Goal: Information Seeking & Learning: Learn about a topic

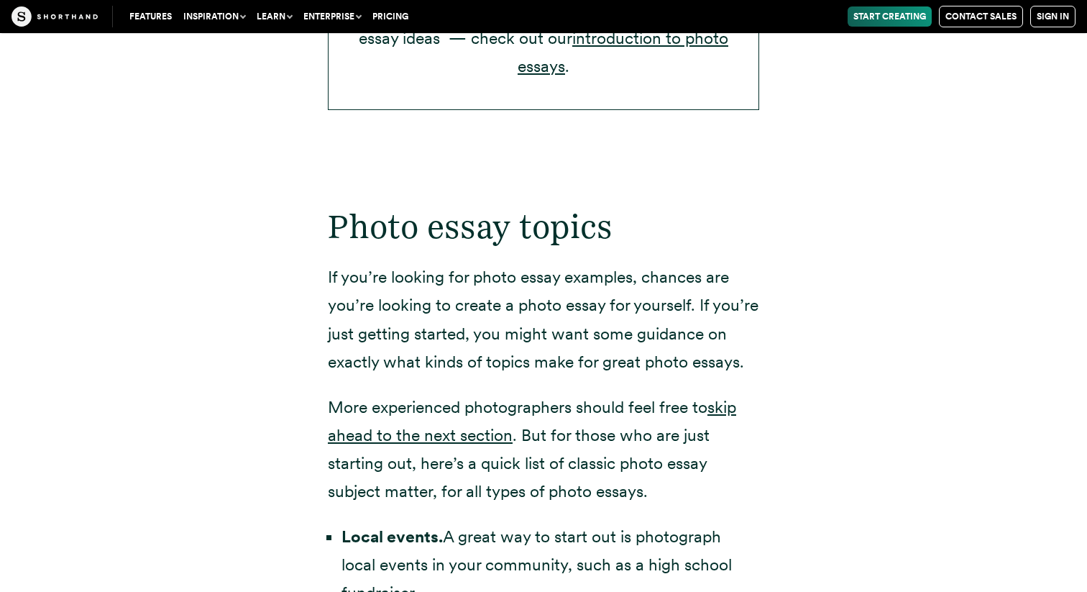
scroll to position [2727, 0]
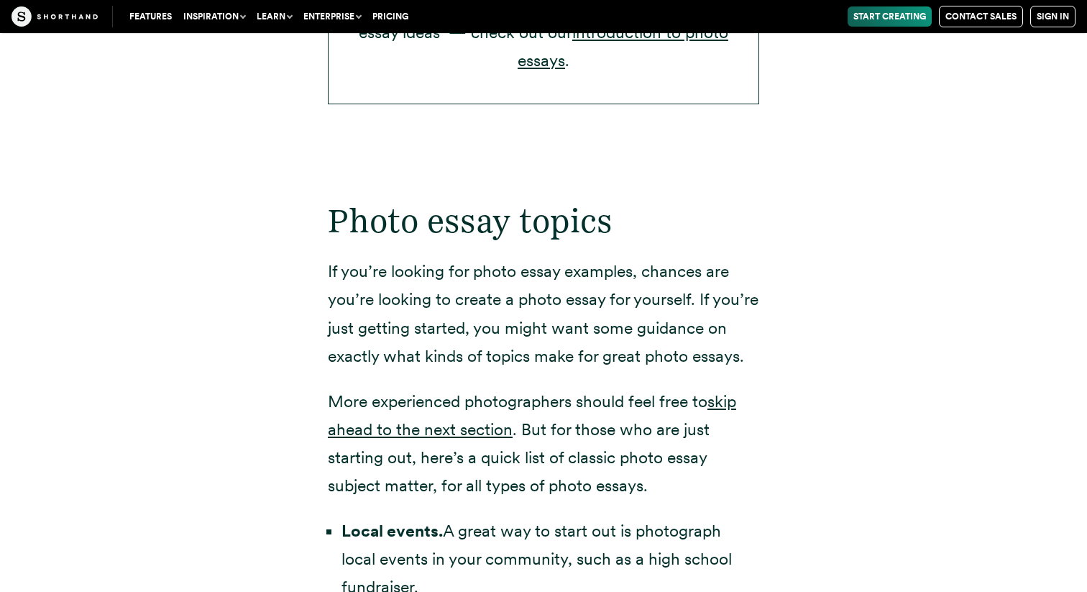
click at [467, 257] on p "If you’re looking for photo essay examples, chances are you’re looking to creat…" at bounding box center [543, 313] width 431 height 112
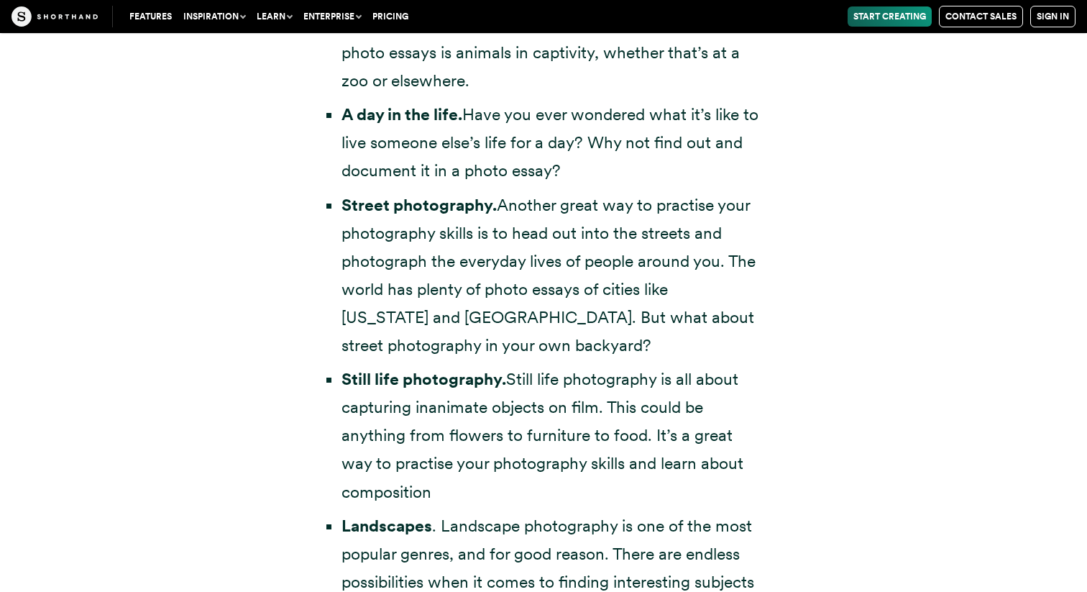
scroll to position [3533, 0]
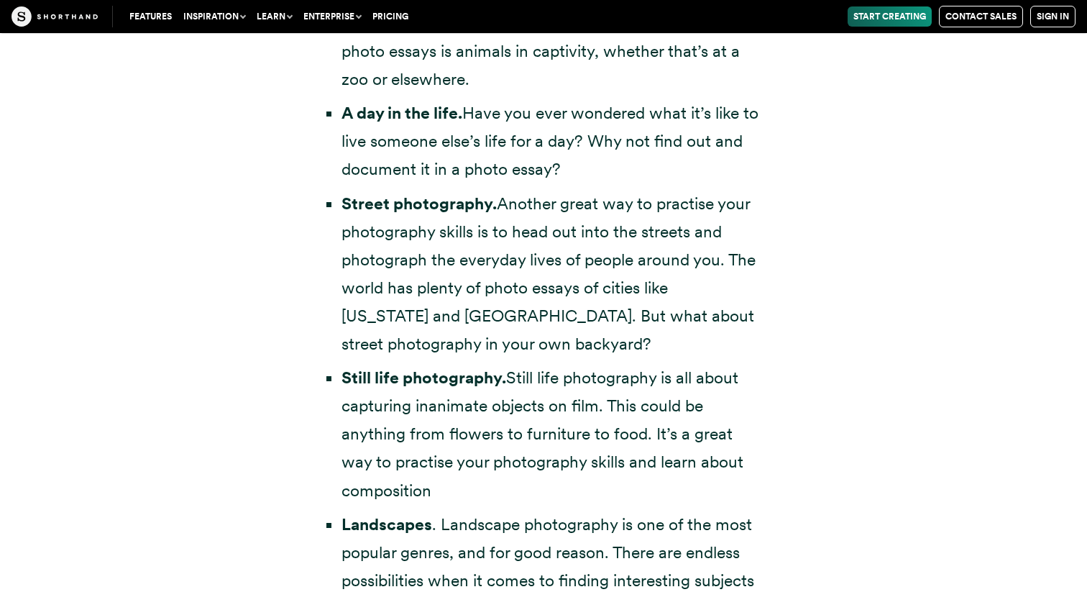
click at [498, 364] on li "Still life photography. Still life photography is all about capturing inanimate…" at bounding box center [551, 434] width 418 height 140
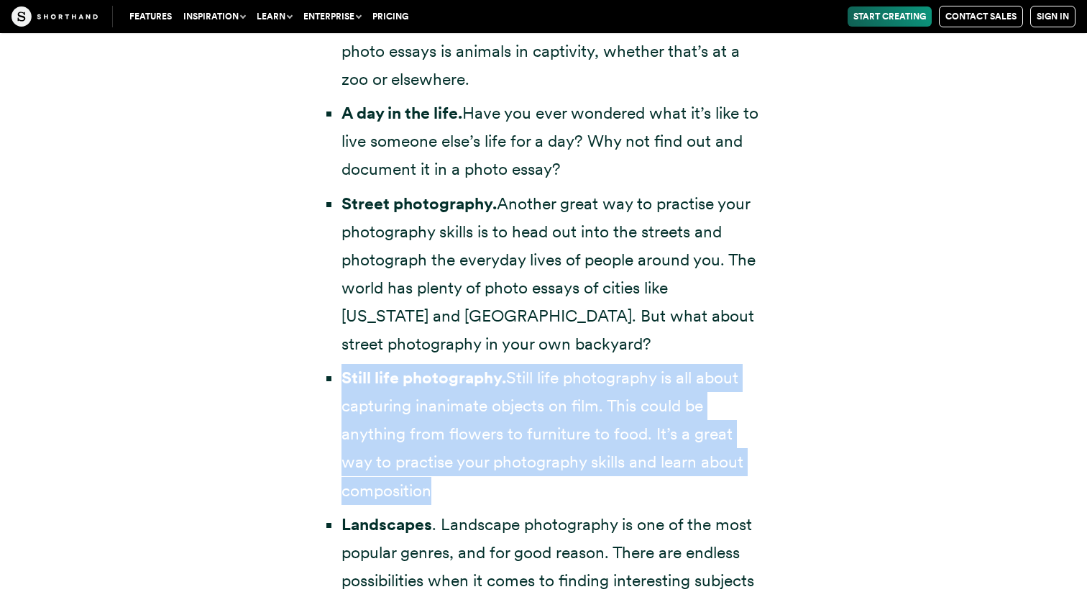
click at [540, 403] on li "Still life photography. Still life photography is all about capturing inanimate…" at bounding box center [551, 434] width 418 height 140
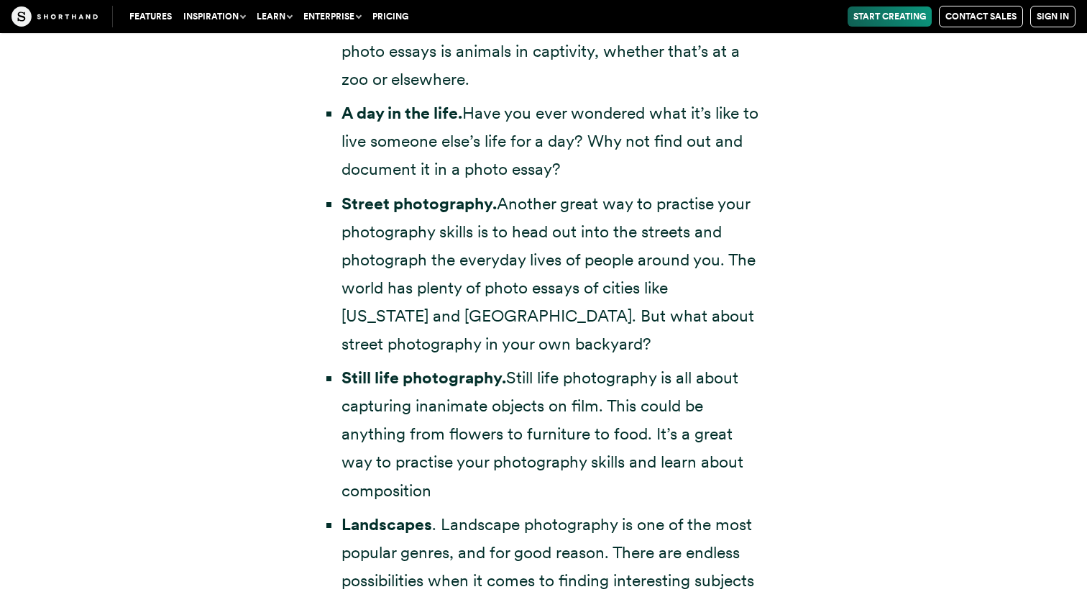
click at [540, 403] on li "Still life photography. Still life photography is all about capturing inanimate…" at bounding box center [551, 434] width 418 height 140
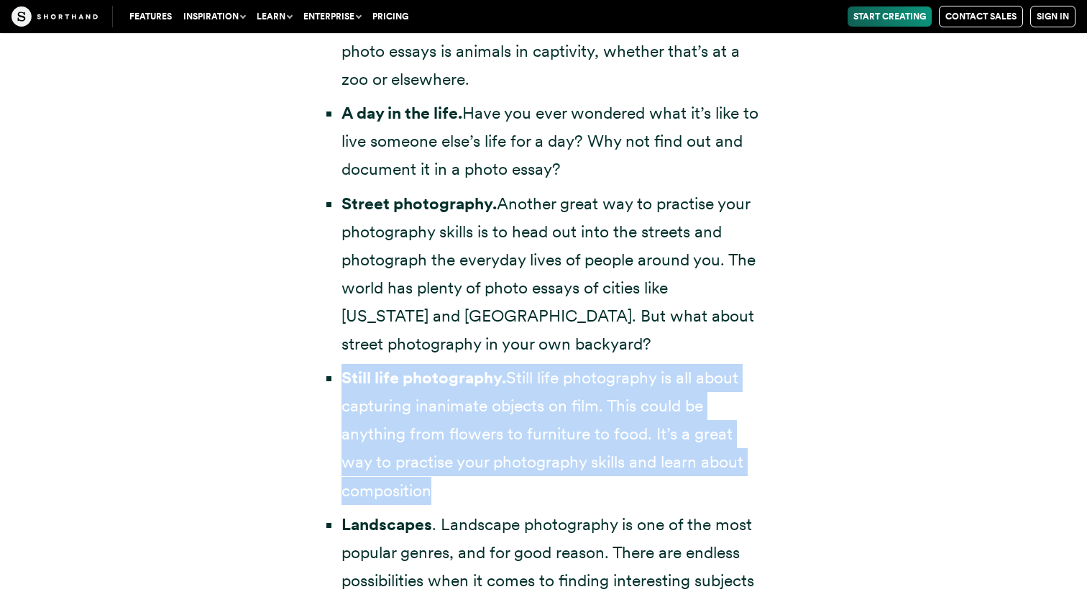
click at [540, 403] on li "Still life photography. Still life photography is all about capturing inanimate…" at bounding box center [551, 434] width 418 height 140
click at [544, 444] on li "Still life photography. Still life photography is all about capturing inanimate…" at bounding box center [551, 434] width 418 height 140
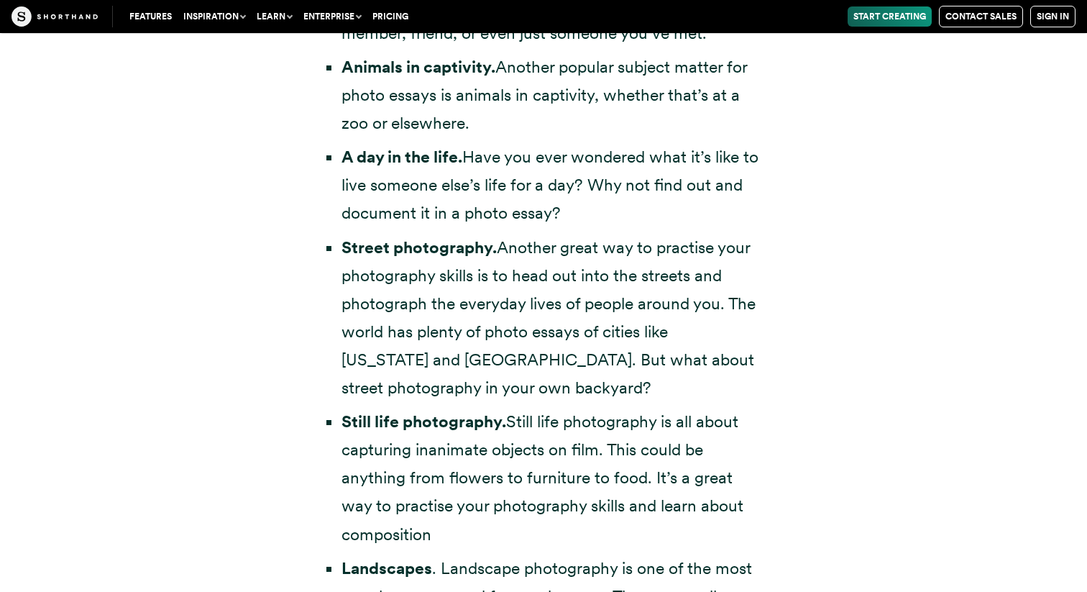
scroll to position [3459, 0]
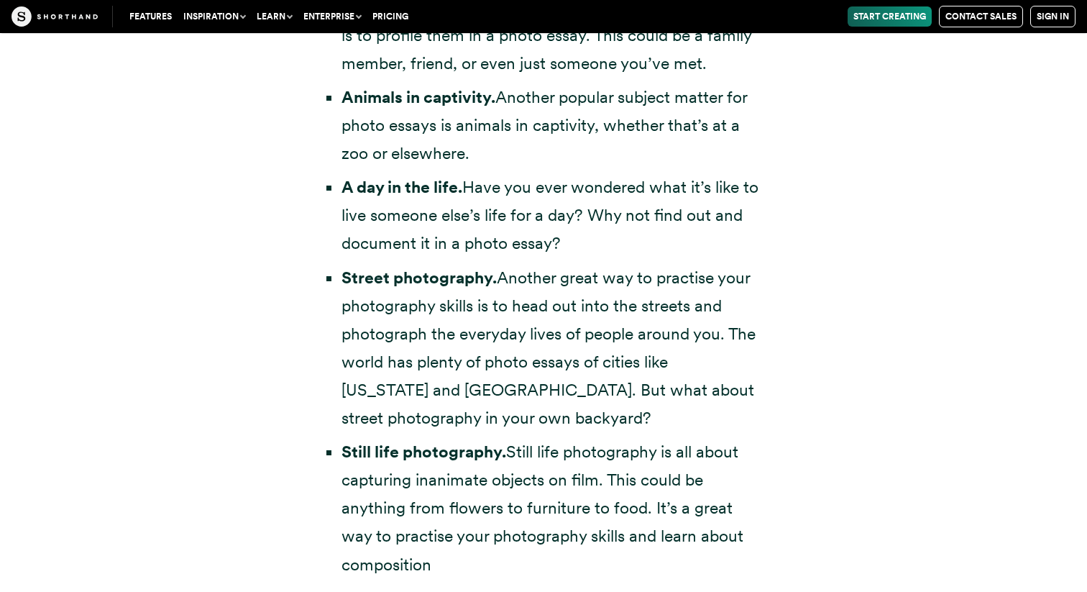
click at [546, 188] on li "A day in the life. Have you ever wondered what it’s like to live someone else’s…" at bounding box center [551, 215] width 418 height 84
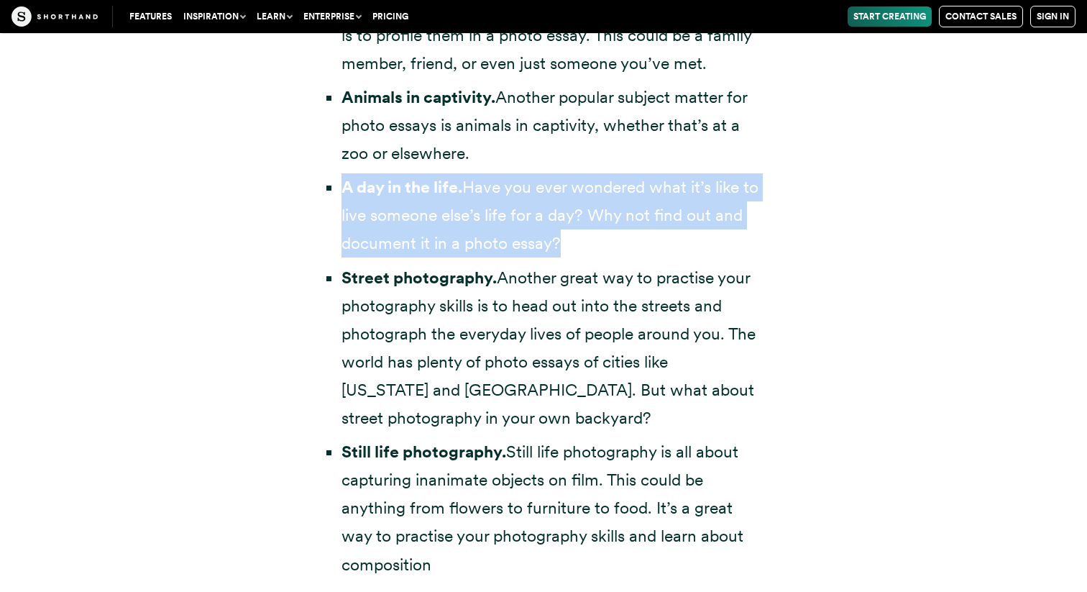
click at [546, 188] on li "A day in the life. Have you ever wondered what it’s like to live someone else’s…" at bounding box center [551, 215] width 418 height 84
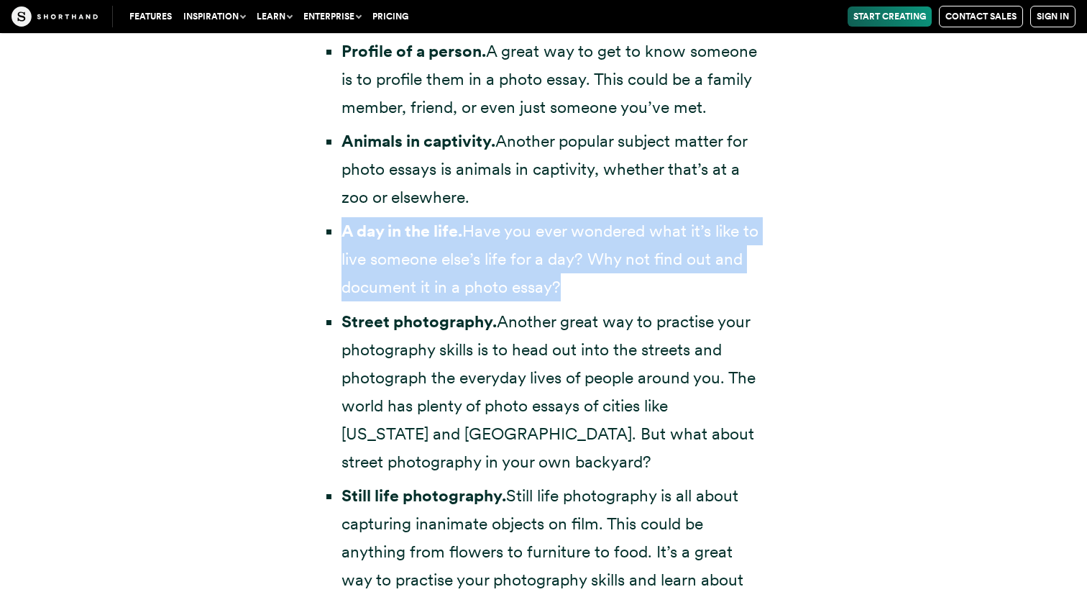
scroll to position [3412, 0]
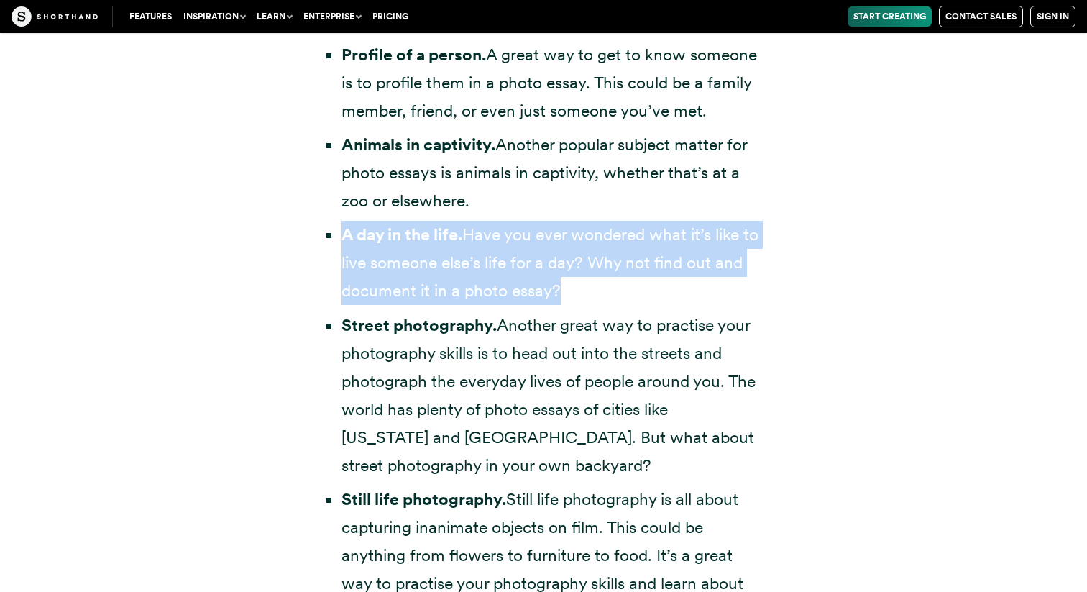
click at [551, 252] on li "A day in the life. Have you ever wondered what it’s like to live someone else’s…" at bounding box center [551, 263] width 418 height 84
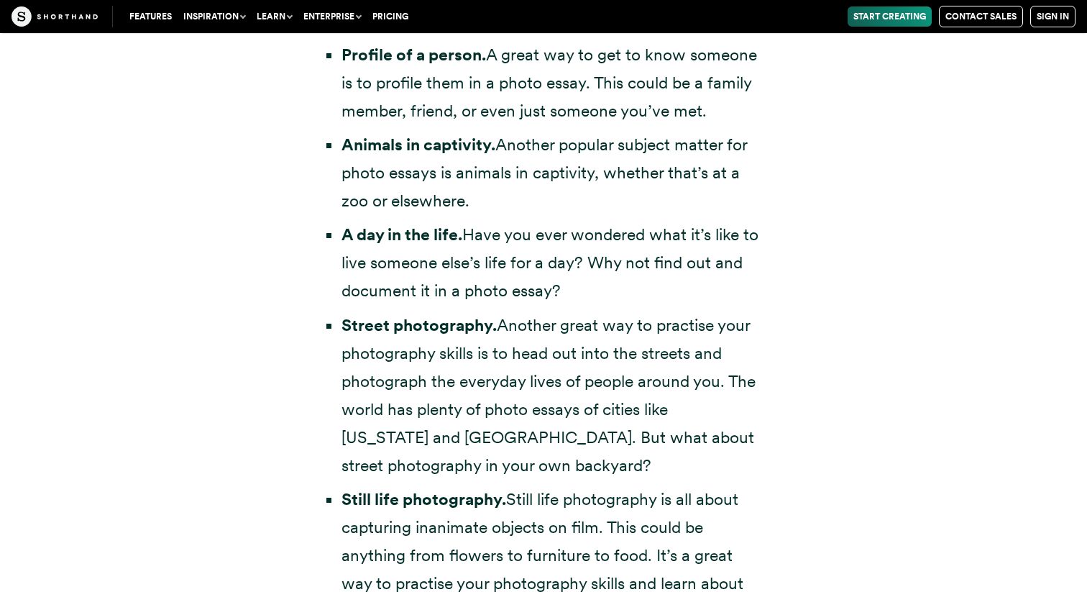
click at [551, 252] on li "A day in the life. Have you ever wondered what it’s like to live someone else’s…" at bounding box center [551, 263] width 418 height 84
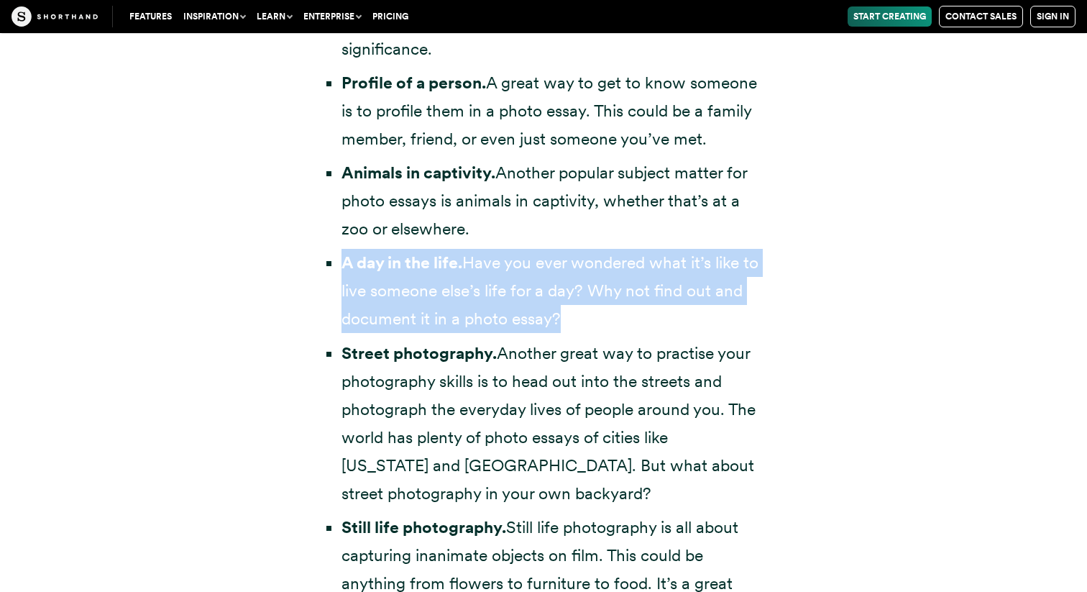
scroll to position [3383, 0]
click at [551, 252] on li "A day in the life. Have you ever wondered what it’s like to live someone else’s…" at bounding box center [551, 291] width 418 height 84
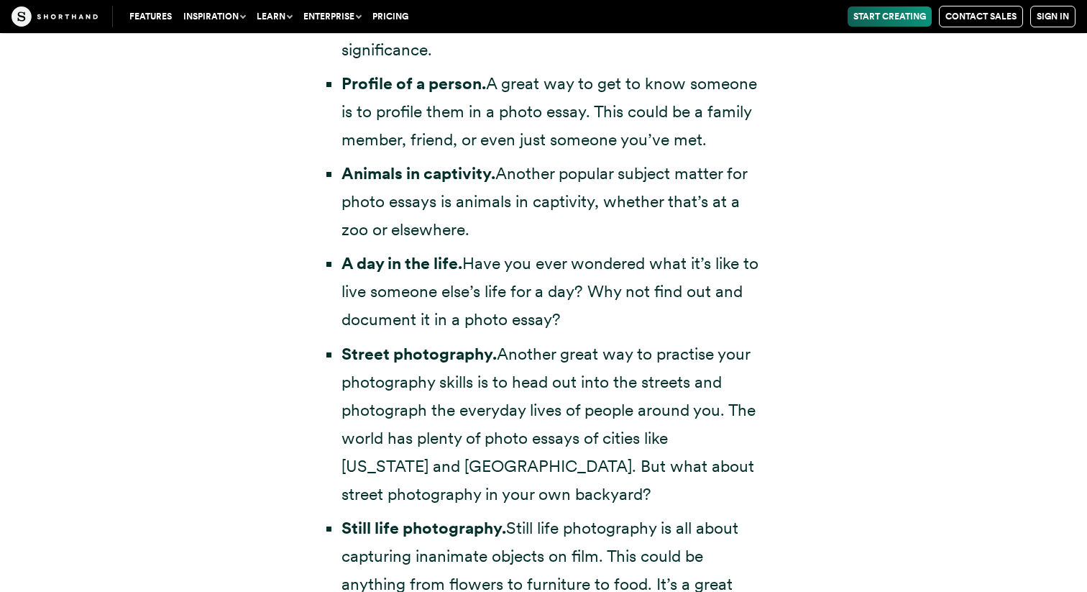
click at [551, 252] on li "A day in the life. Have you ever wondered what it’s like to live someone else’s…" at bounding box center [551, 291] width 418 height 84
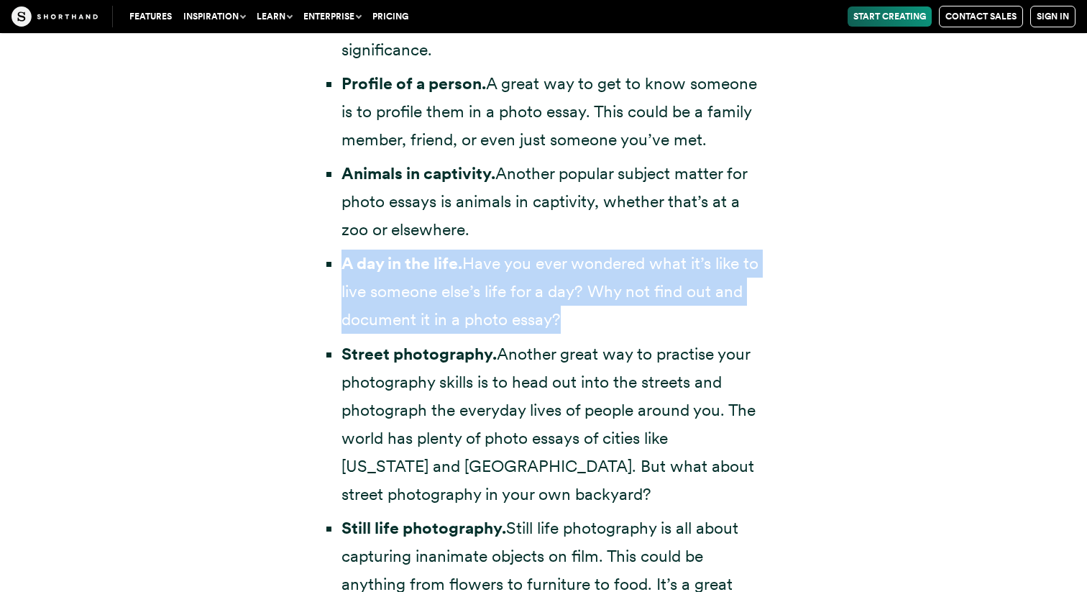
click at [551, 252] on li "A day in the life. Have you ever wondered what it’s like to live someone else’s…" at bounding box center [551, 291] width 418 height 84
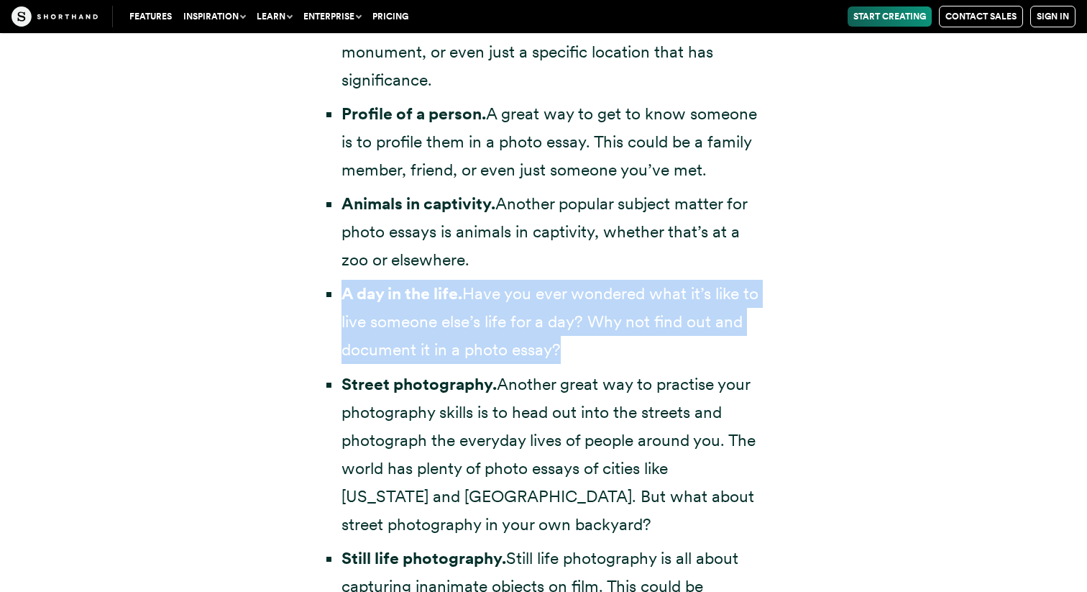
scroll to position [3394, 0]
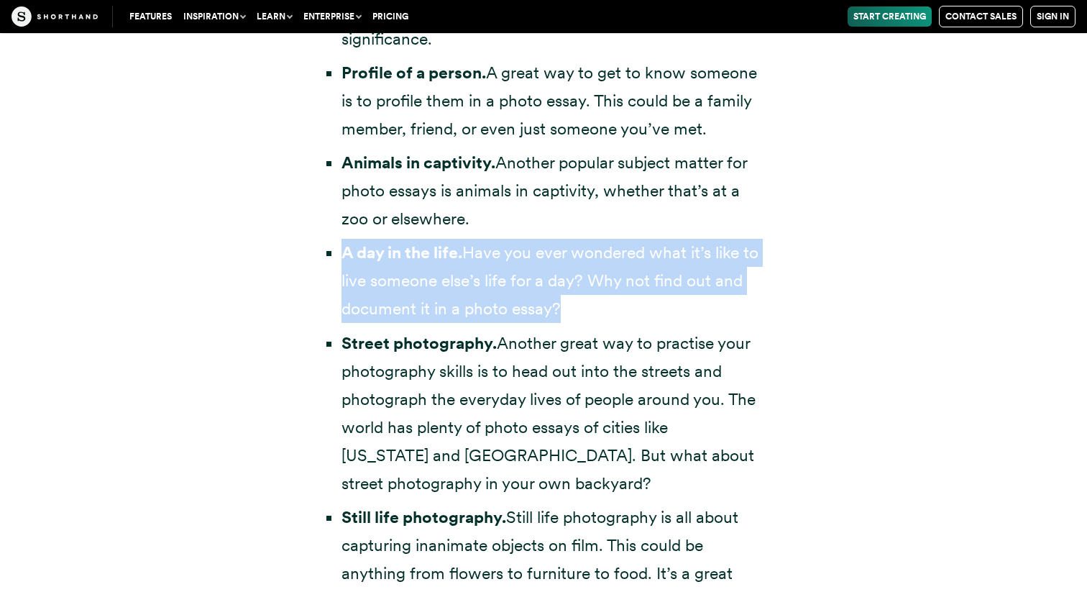
click at [661, 349] on li "Street photography. Another great way to practise your photography skills is to…" at bounding box center [551, 413] width 418 height 169
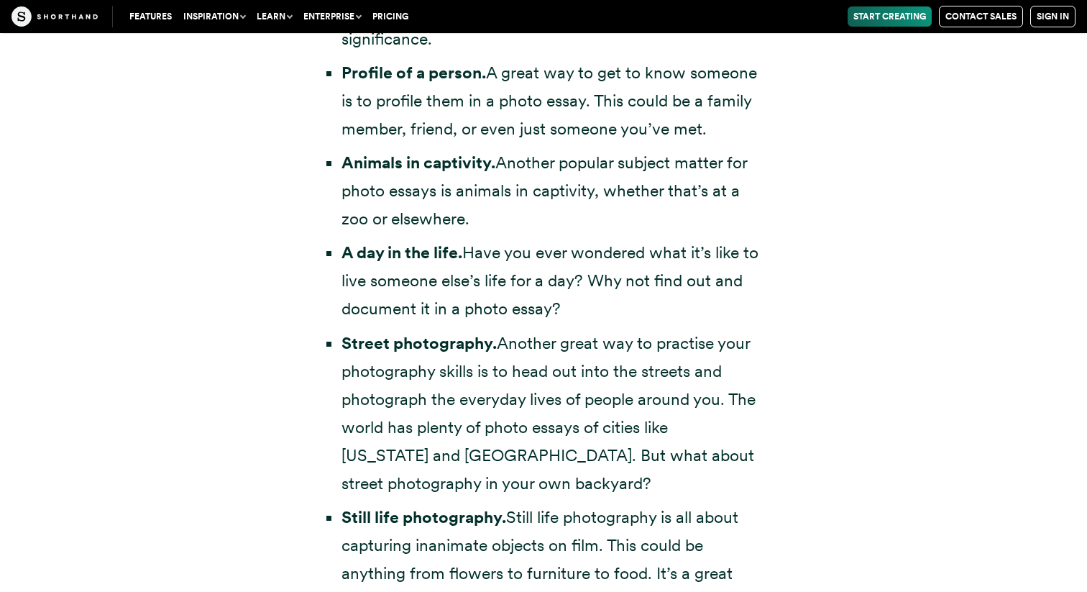
click at [661, 349] on li "Street photography. Another great way to practise your photography skills is to…" at bounding box center [551, 413] width 418 height 169
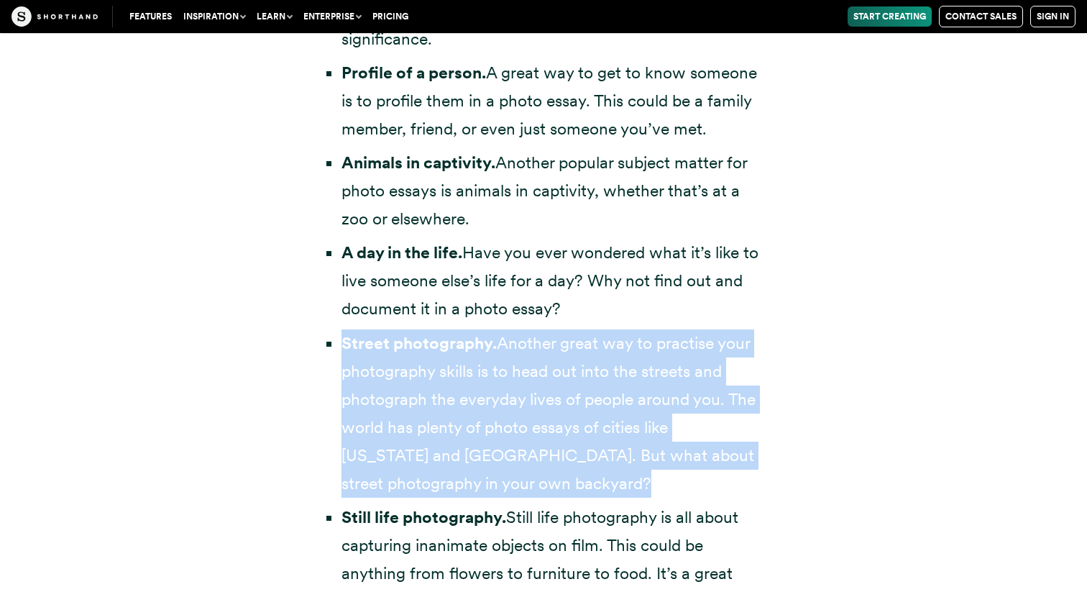
click at [661, 349] on li "Street photography. Another great way to practise your photography skills is to…" at bounding box center [551, 413] width 418 height 169
click at [667, 382] on li "Street photography. Another great way to practise your photography skills is to…" at bounding box center [551, 413] width 418 height 169
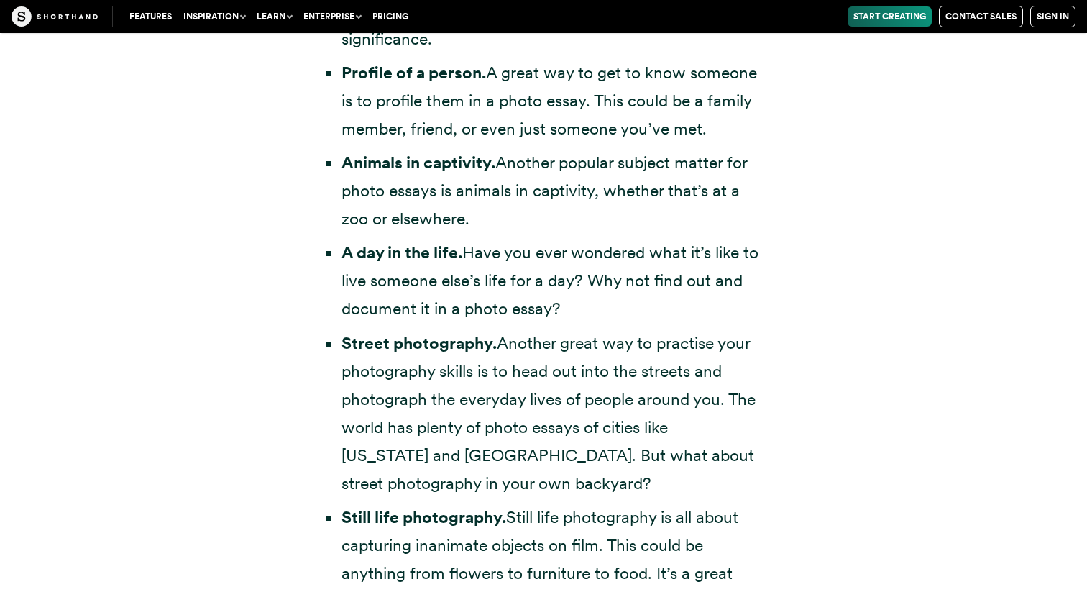
click at [667, 382] on li "Street photography. Another great way to practise your photography skills is to…" at bounding box center [551, 413] width 418 height 169
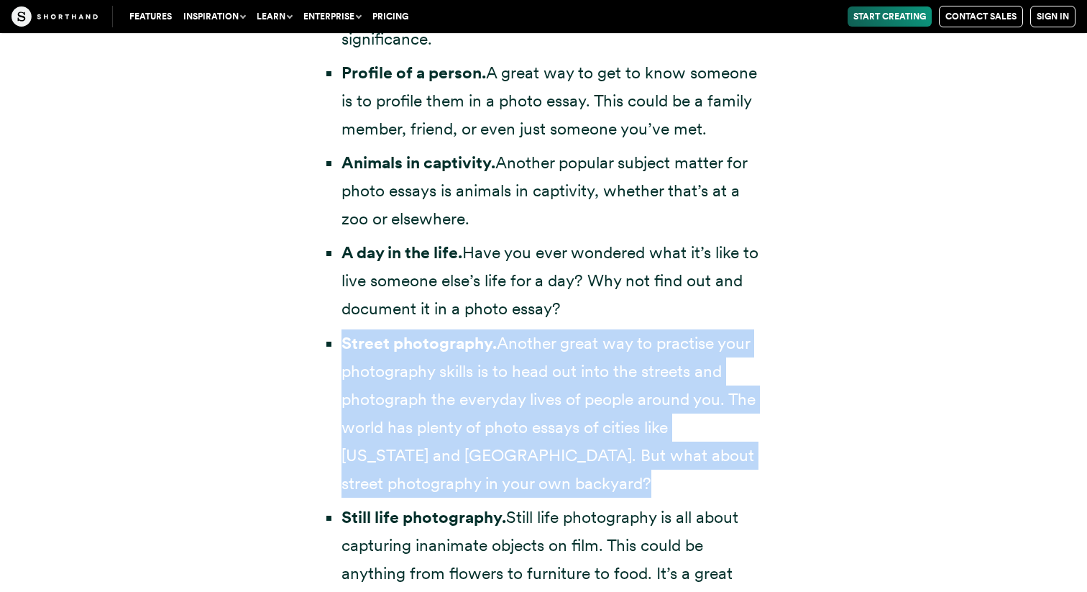
click at [667, 382] on li "Street photography. Another great way to practise your photography skills is to…" at bounding box center [551, 413] width 418 height 169
click at [664, 441] on li "Street photography. Another great way to practise your photography skills is to…" at bounding box center [551, 413] width 418 height 169
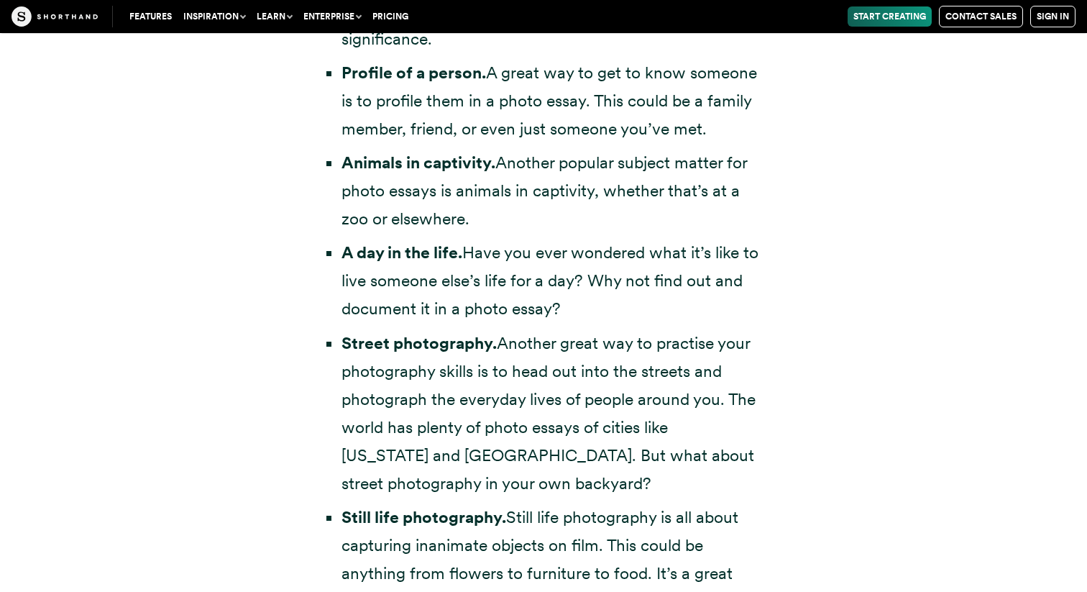
click at [664, 441] on li "Street photography. Another great way to practise your photography skills is to…" at bounding box center [551, 413] width 418 height 169
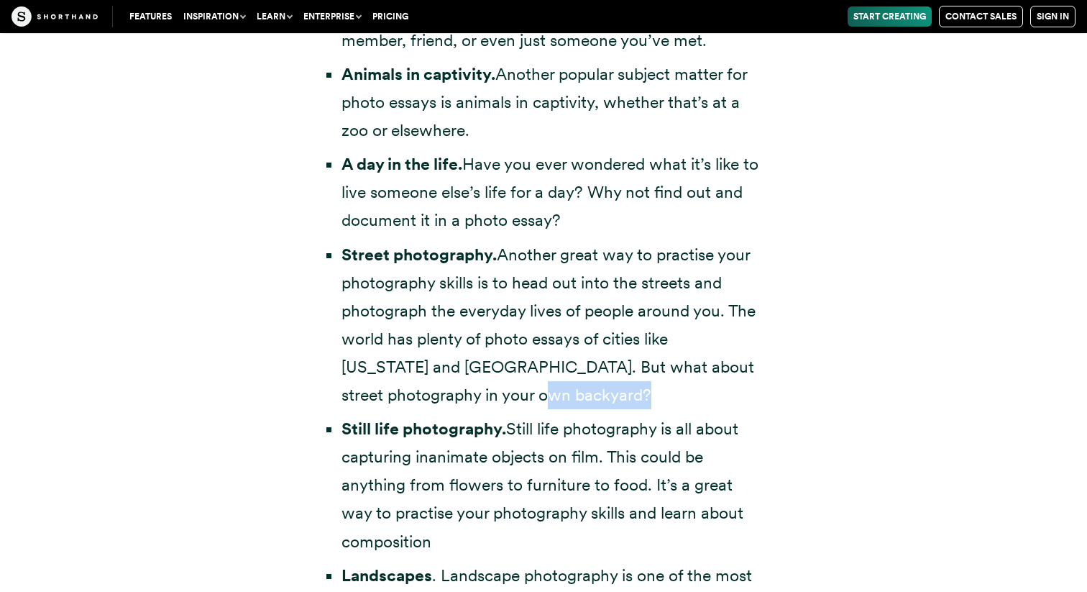
scroll to position [3487, 0]
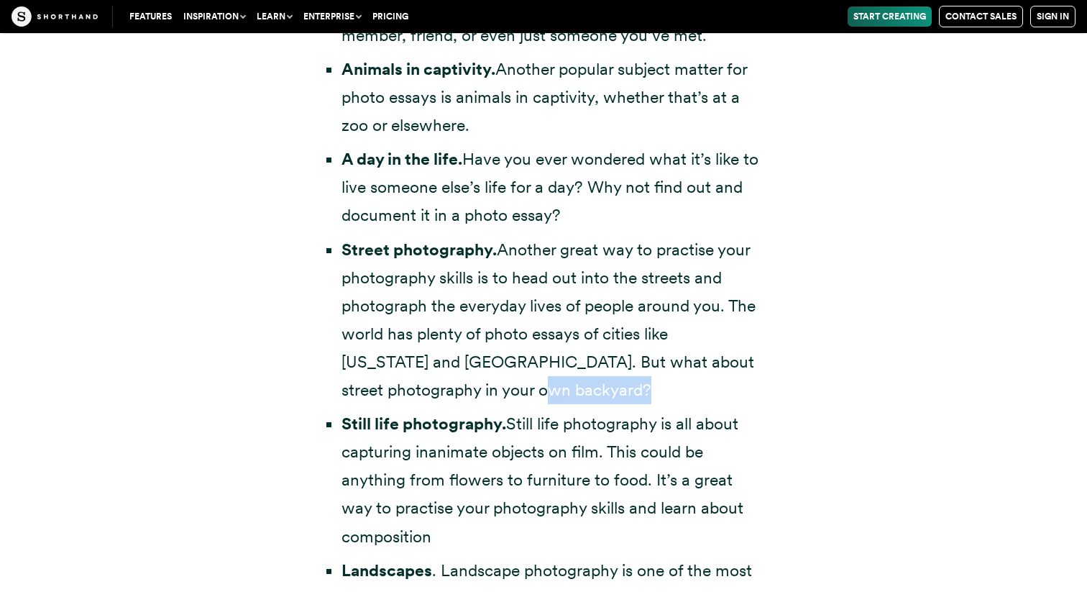
click at [664, 441] on li "Still life photography. Still life photography is all about capturing inanimate…" at bounding box center [551, 480] width 418 height 140
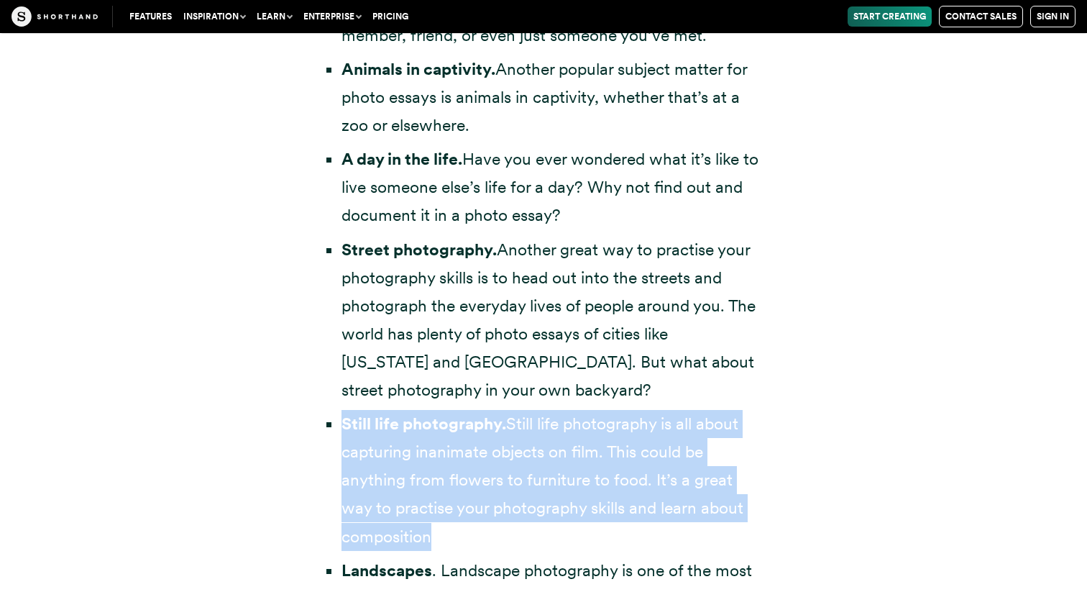
click at [664, 441] on li "Still life photography. Still life photography is all about capturing inanimate…" at bounding box center [551, 480] width 418 height 140
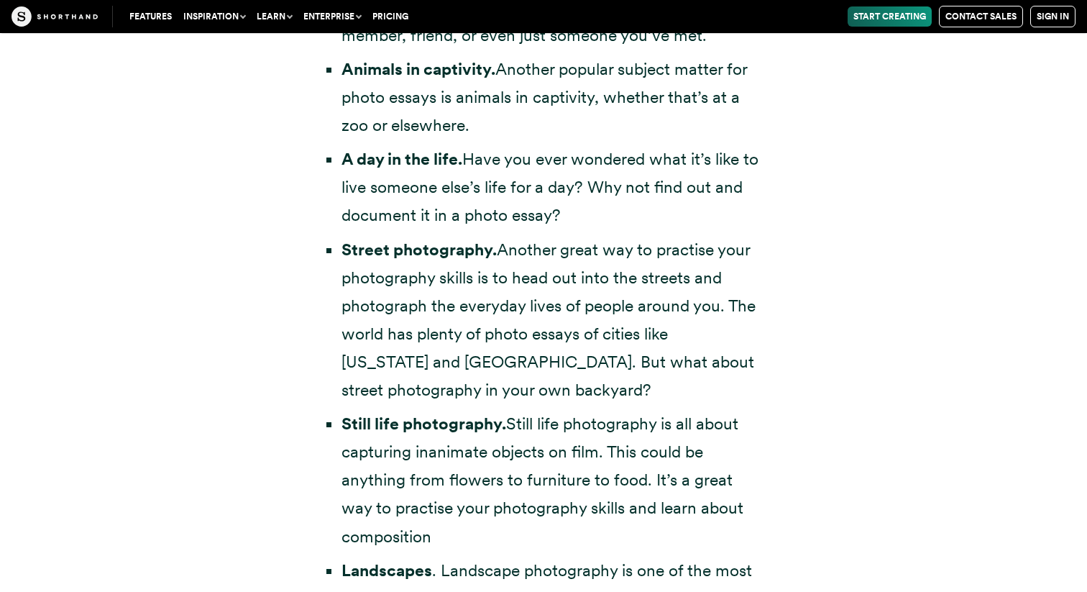
click at [664, 441] on li "Still life photography. Still life photography is all about capturing inanimate…" at bounding box center [551, 480] width 418 height 140
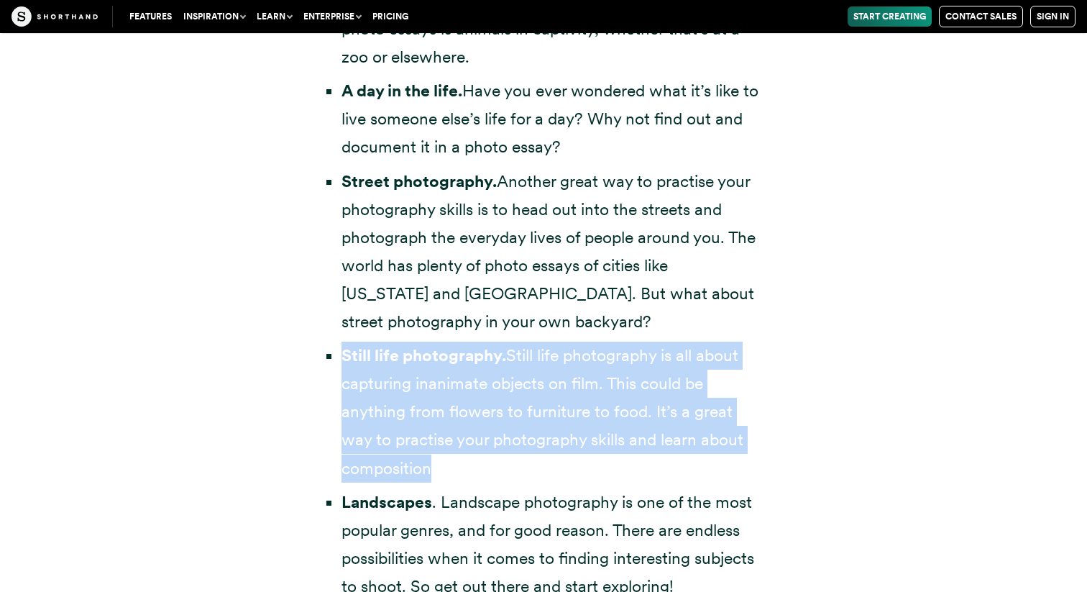
click at [664, 441] on li "Still life photography. Still life photography is all about capturing inanimate…" at bounding box center [551, 412] width 418 height 140
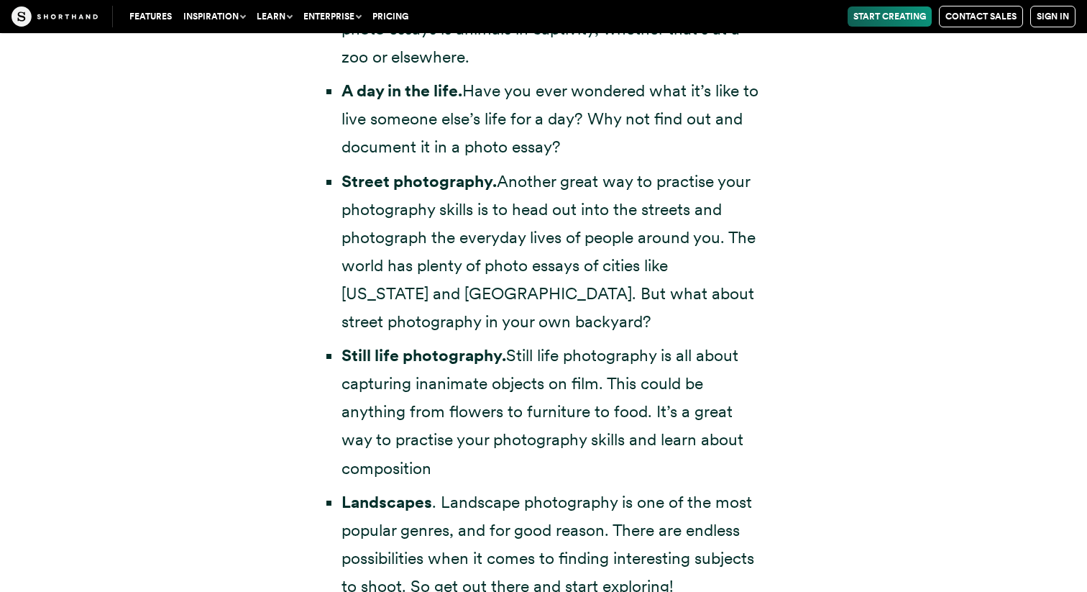
click at [664, 441] on li "Still life photography. Still life photography is all about capturing inanimate…" at bounding box center [551, 412] width 418 height 140
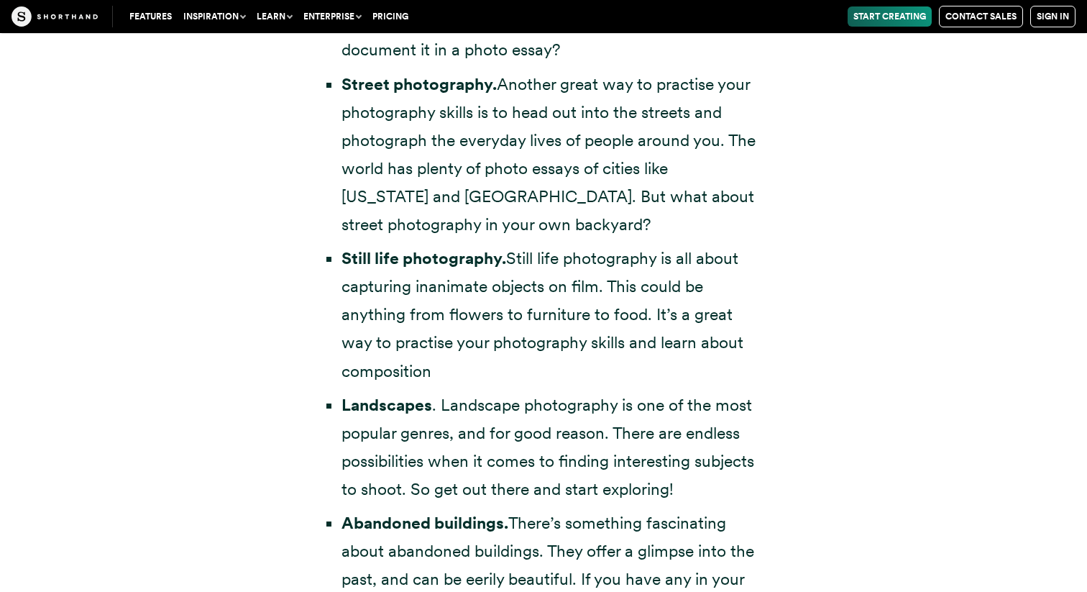
click at [664, 441] on li "Landscapes . Landscape photography is one of the most popular genres, and for g…" at bounding box center [551, 447] width 418 height 112
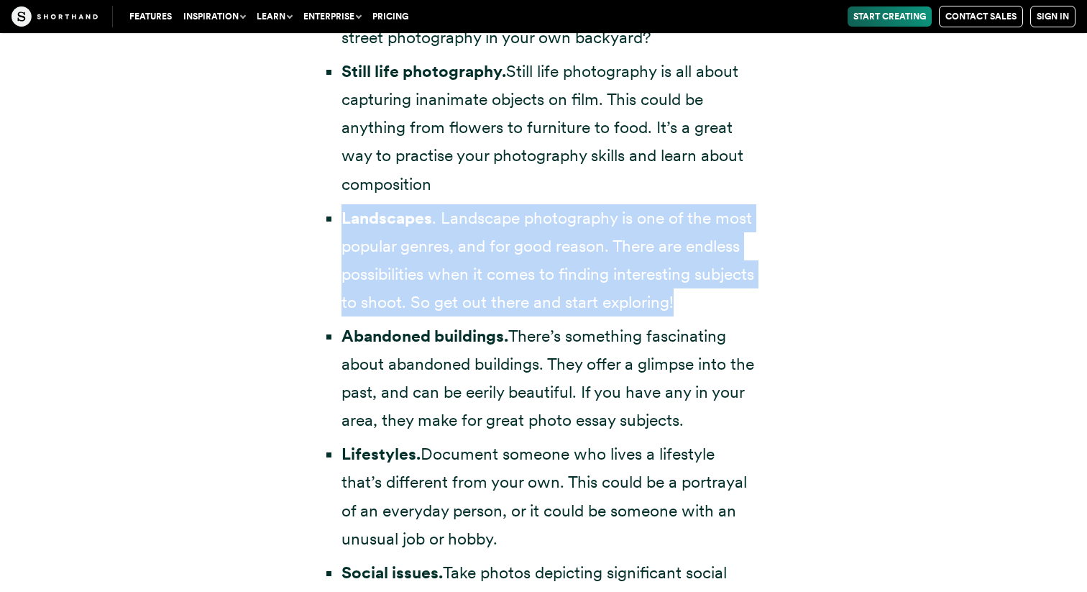
scroll to position [3861, 0]
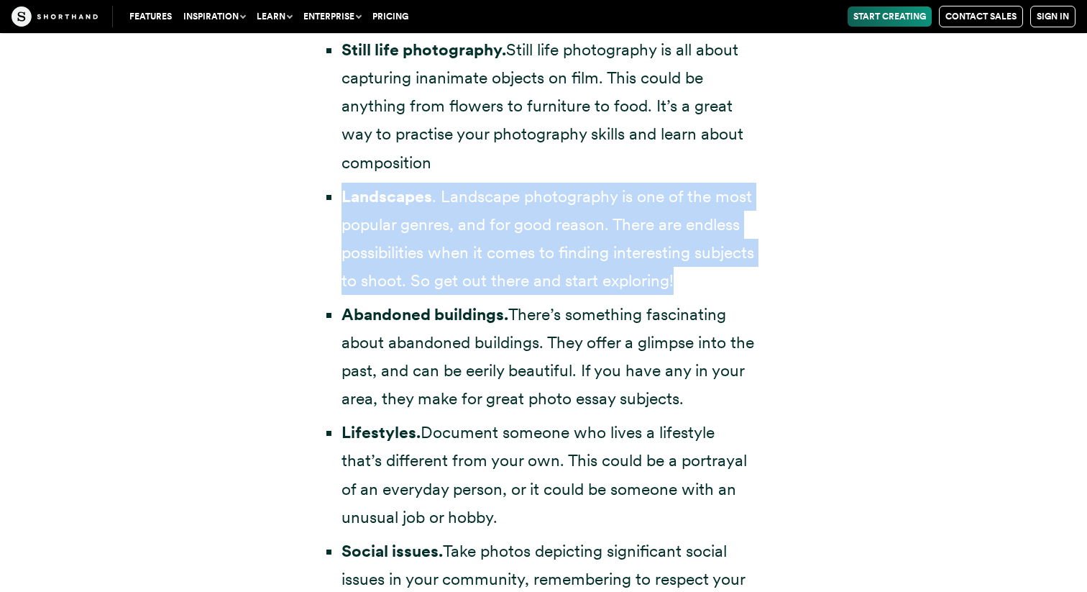
click at [661, 355] on li "Abandoned buildings. There’s something fascinating about abandoned buildings. T…" at bounding box center [551, 357] width 418 height 112
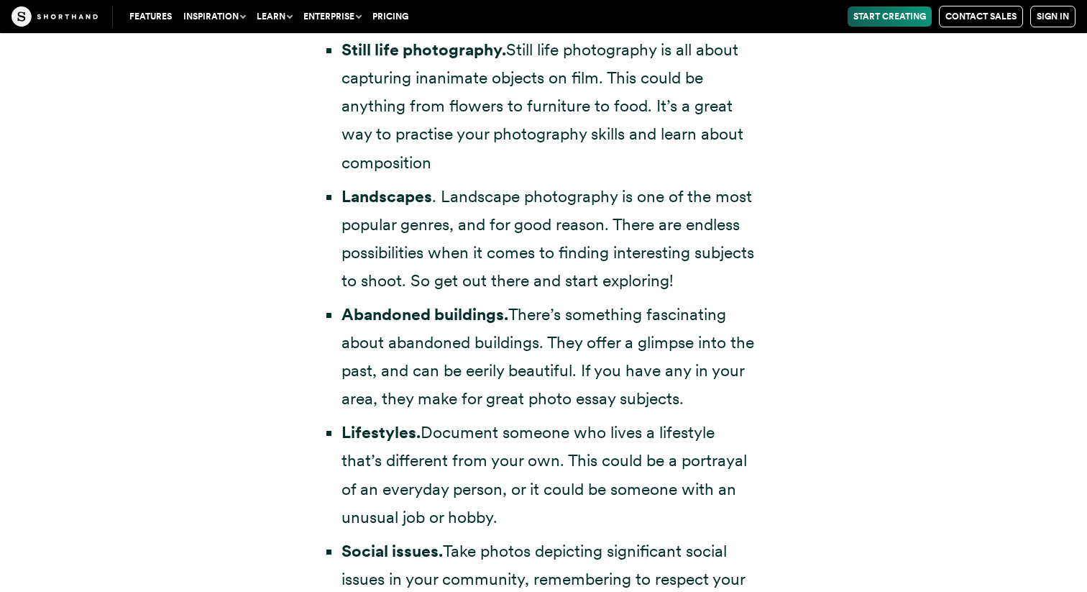
click at [661, 355] on li "Abandoned buildings. There’s something fascinating about abandoned buildings. T…" at bounding box center [551, 357] width 418 height 112
click at [654, 432] on li "Lifestyles. Document someone who lives a lifestyle that’s different from your o…" at bounding box center [551, 474] width 418 height 112
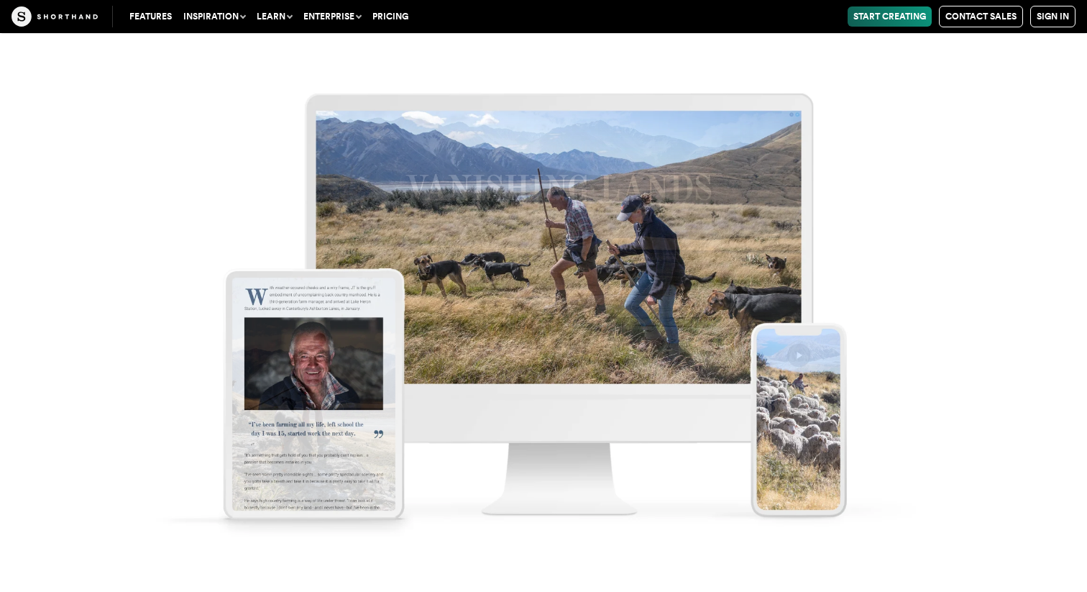
scroll to position [8213, 0]
